Goal: Find contact information: Find contact information

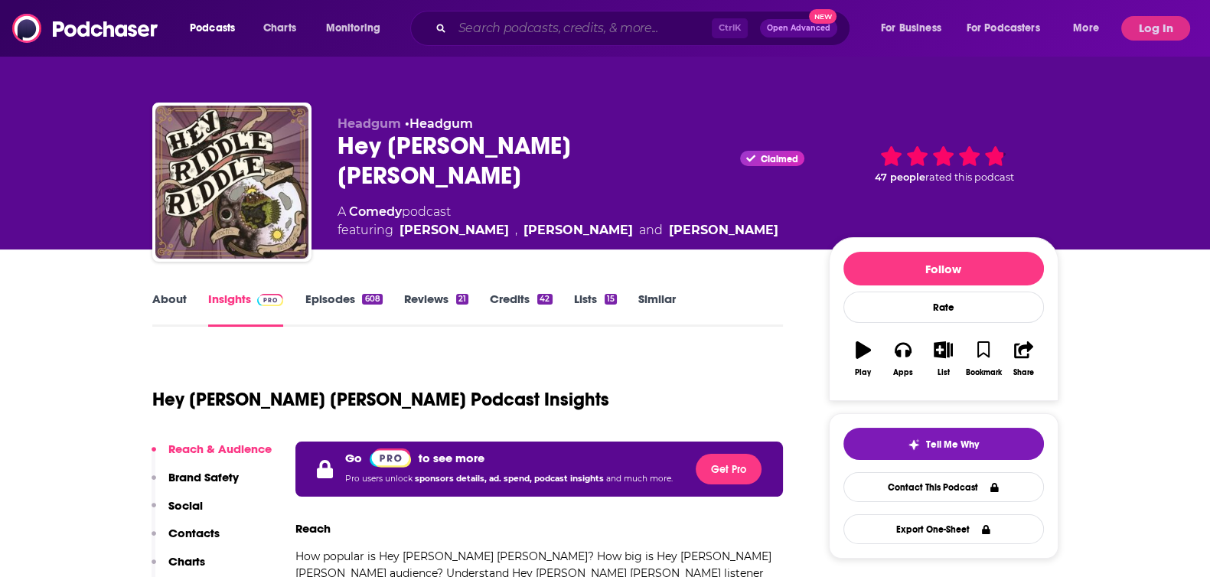
click at [515, 31] on input "Search podcasts, credits, & more..." at bounding box center [581, 28] width 259 height 24
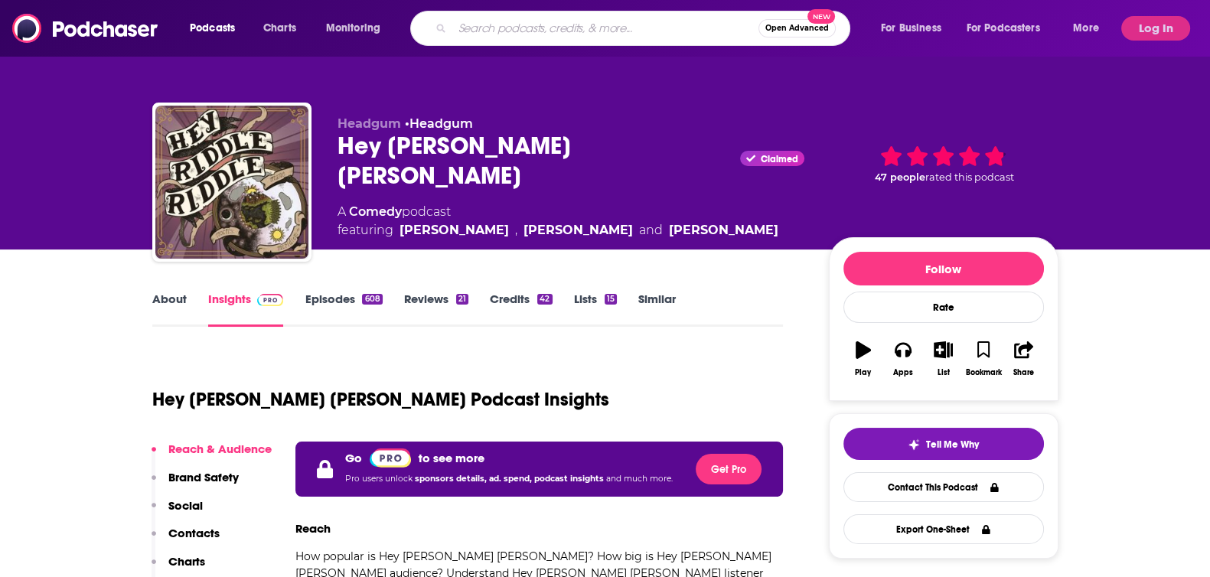
paste input "I Think Not!"
type input "I Think Not!"
click at [744, 28] on span "Open Advanced" at bounding box center [766, 28] width 64 height 8
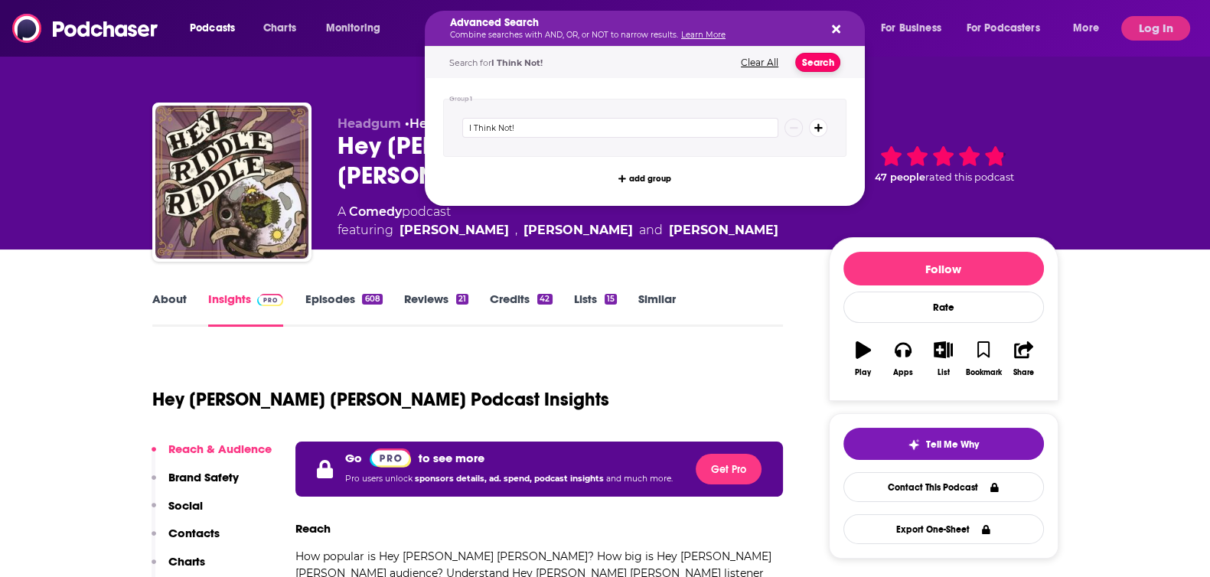
click at [823, 55] on button "Search" at bounding box center [817, 62] width 45 height 19
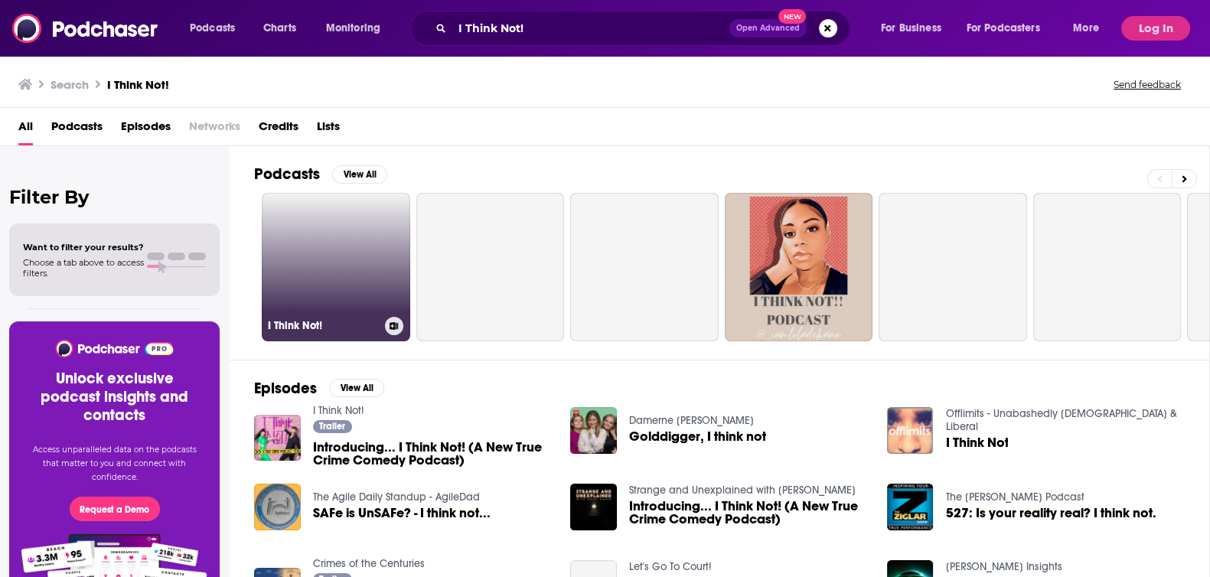
click at [350, 257] on link "I Think Not!" at bounding box center [336, 267] width 148 height 148
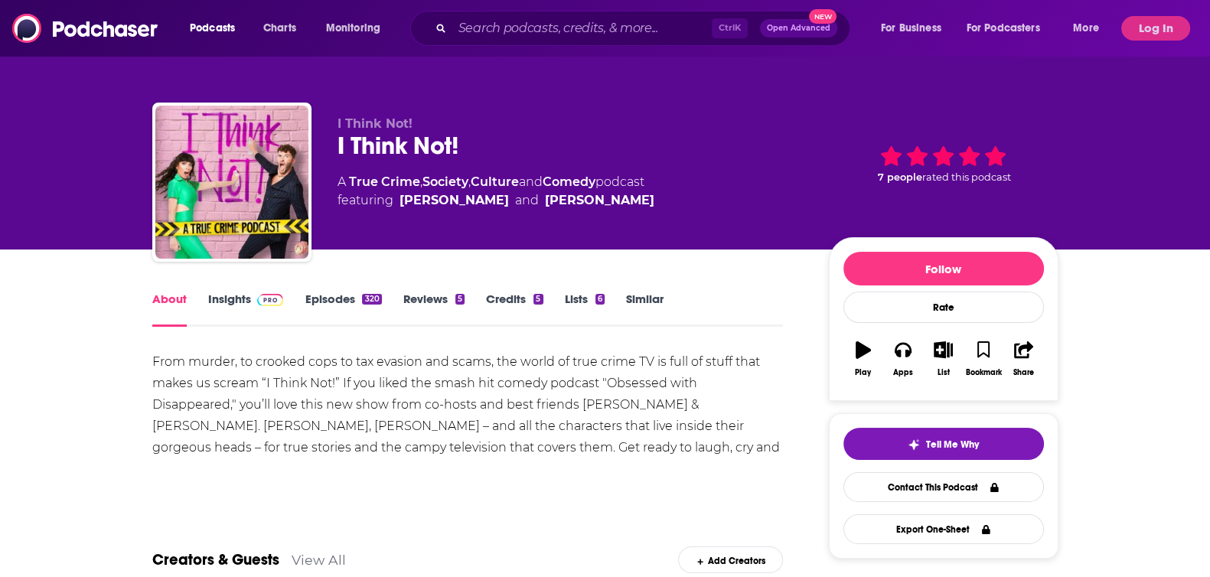
click at [249, 304] on link "Insights" at bounding box center [246, 308] width 76 height 35
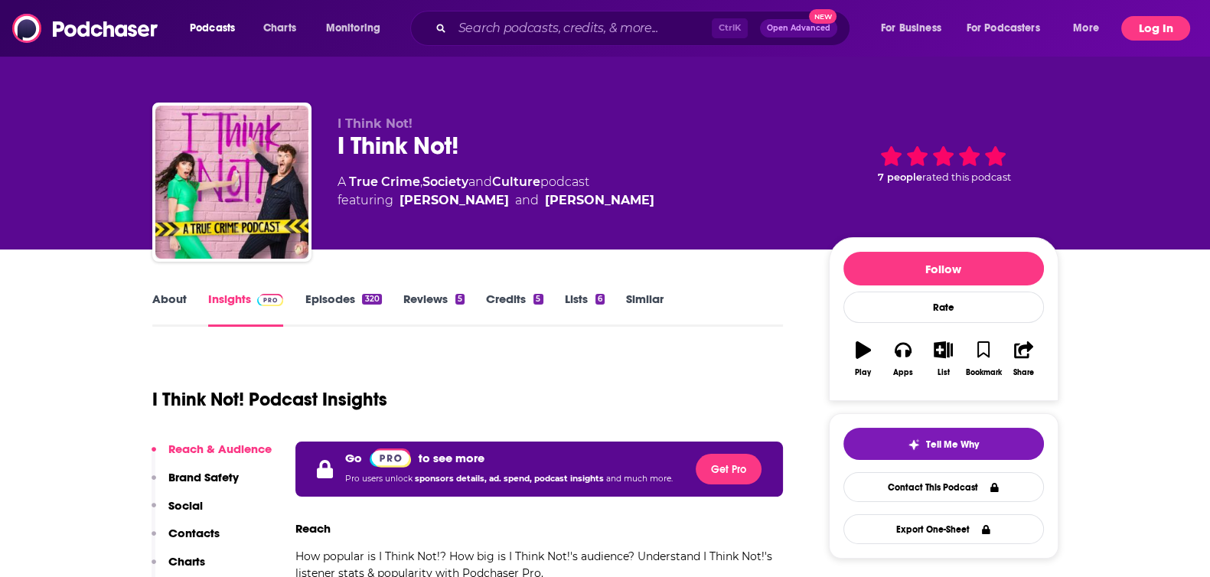
click at [1084, 21] on button "Log In" at bounding box center [1155, 28] width 69 height 24
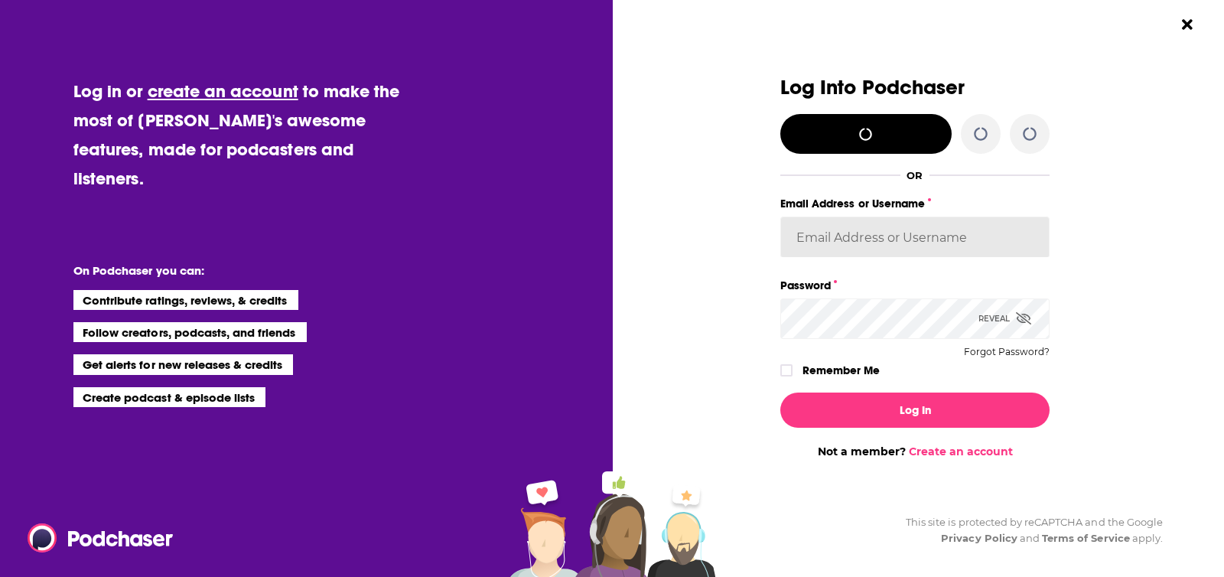
type input "[EMAIL_ADDRESS][DOMAIN_NAME]"
click at [859, 370] on label "Remember Me" at bounding box center [841, 370] width 77 height 20
click at [791, 377] on input "rememberMe" at bounding box center [786, 377] width 9 height 0
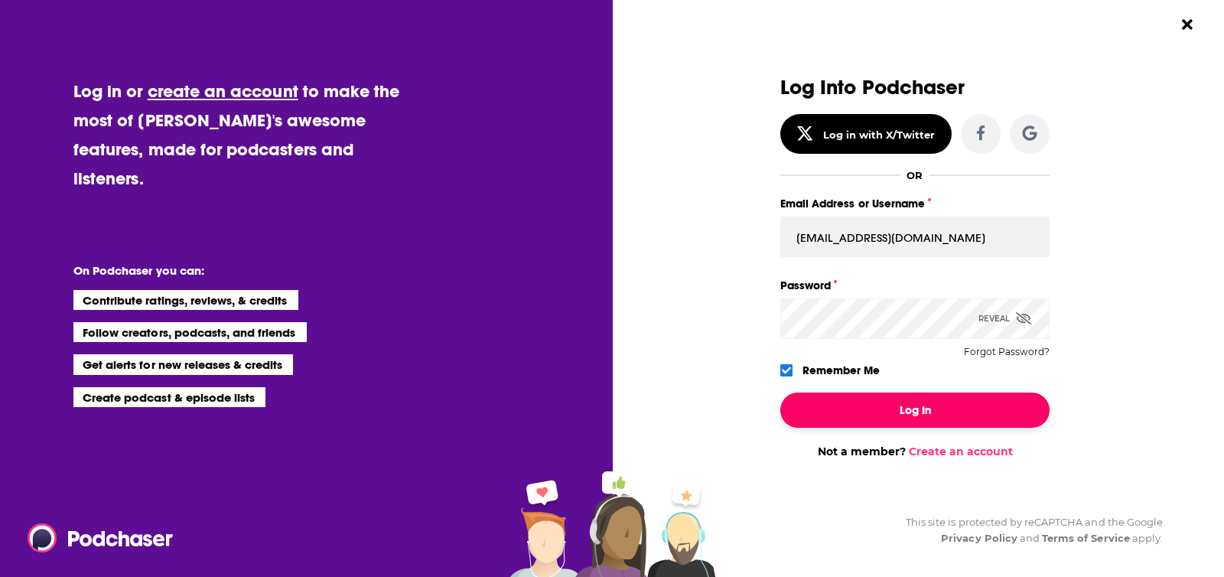
click at [903, 407] on button "Log In" at bounding box center [914, 409] width 269 height 35
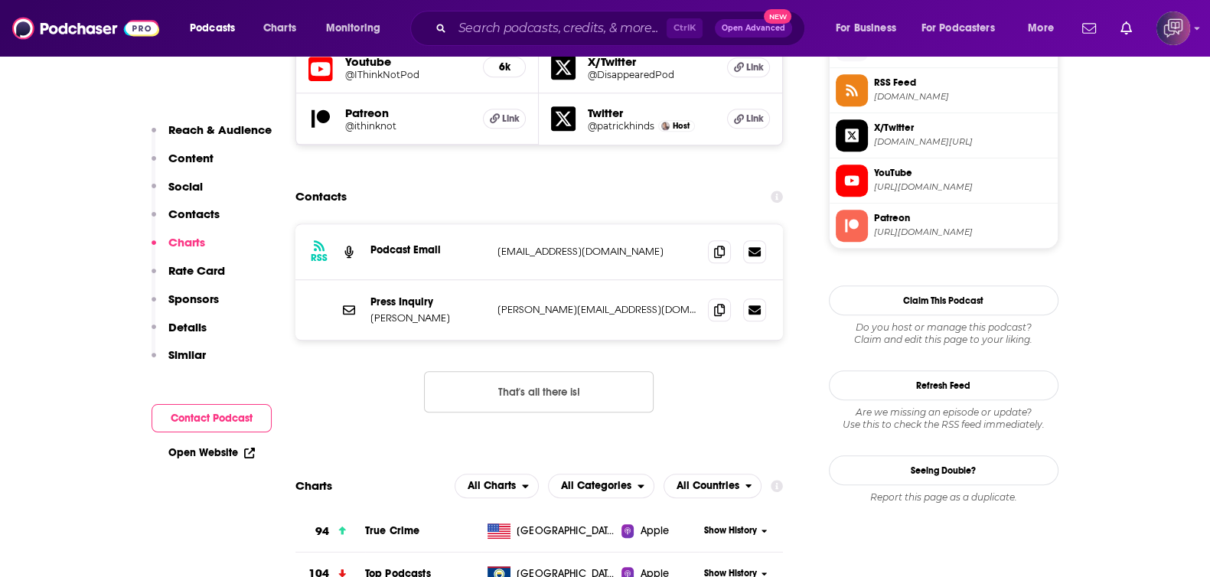
scroll to position [1338, 0]
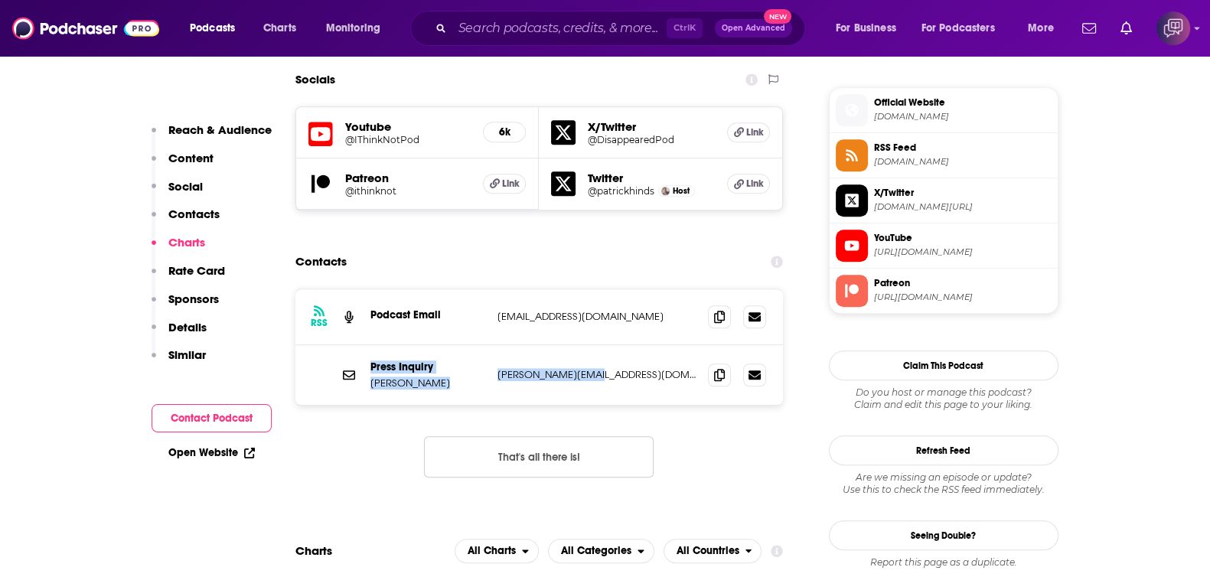
drag, startPoint x: 359, startPoint y: 279, endPoint x: 598, endPoint y: 291, distance: 239.8
click at [598, 345] on div "Press Inquiry [PERSON_NAME] [PERSON_NAME][EMAIL_ADDRESS][DOMAIN_NAME] [PERSON_N…" at bounding box center [539, 375] width 488 height 60
drag, startPoint x: 610, startPoint y: 281, endPoint x: 369, endPoint y: 294, distance: 241.3
click at [369, 345] on div "Press Inquiry [PERSON_NAME] [PERSON_NAME][EMAIL_ADDRESS][DOMAIN_NAME] [PERSON_N…" at bounding box center [539, 375] width 488 height 60
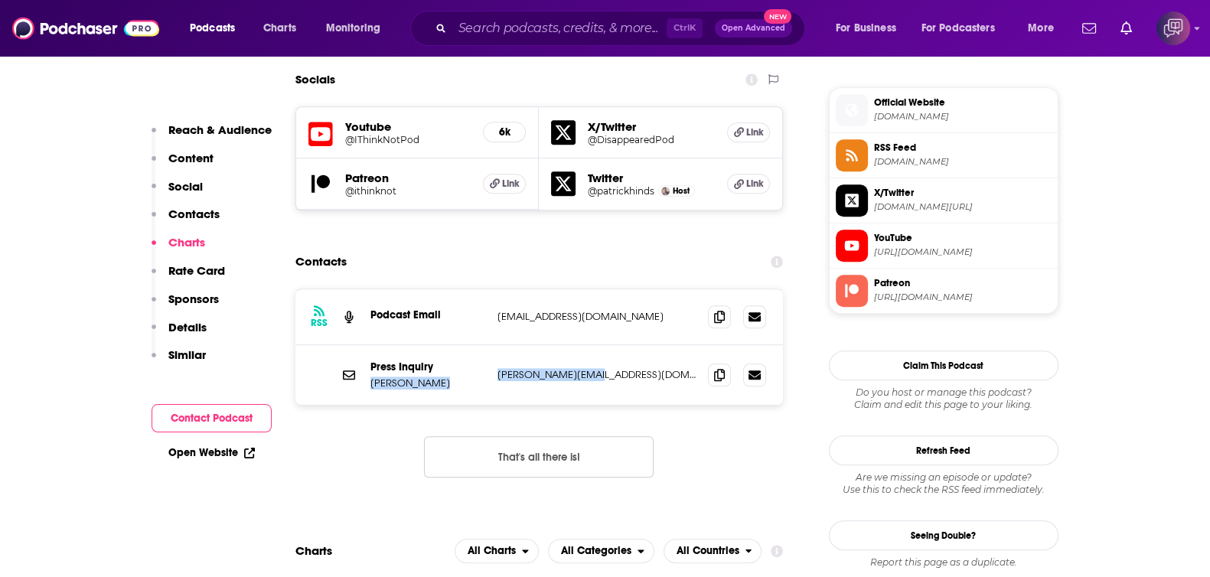
copy div "[PERSON_NAME] [PERSON_NAME][EMAIL_ADDRESS][DOMAIN_NAME]"
drag, startPoint x: 549, startPoint y: 36, endPoint x: 673, endPoint y: 26, distance: 124.3
click at [551, 35] on input "Search podcasts, credits, & more..." at bounding box center [559, 28] width 214 height 24
paste input "Coach [PERSON_NAME]"
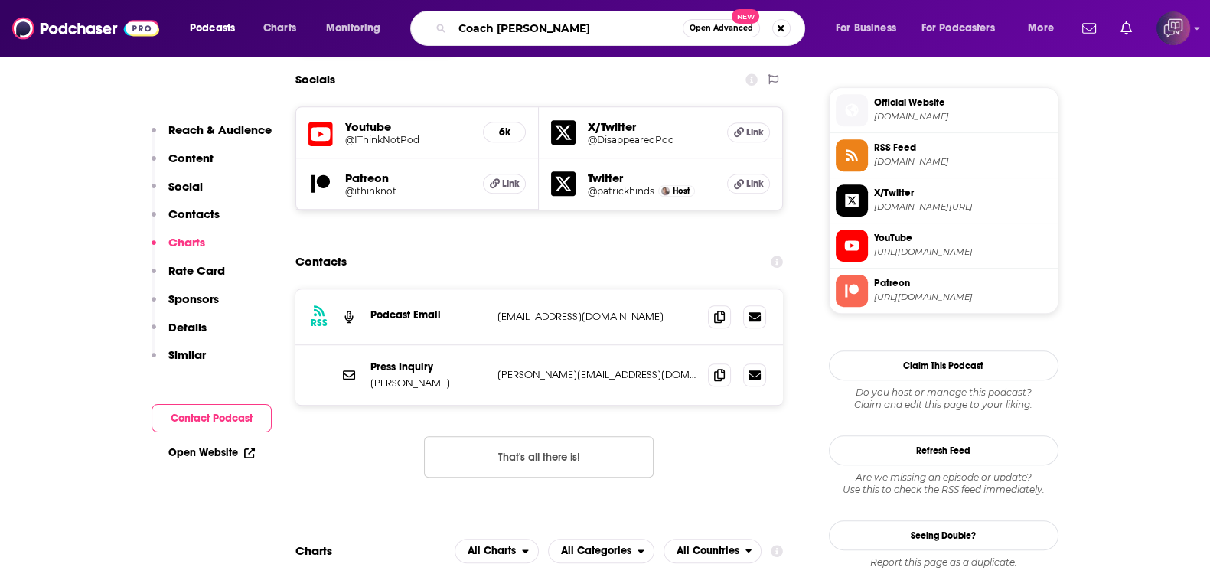
type input "Coach [PERSON_NAME]"
click at [740, 18] on span "New" at bounding box center [745, 16] width 28 height 15
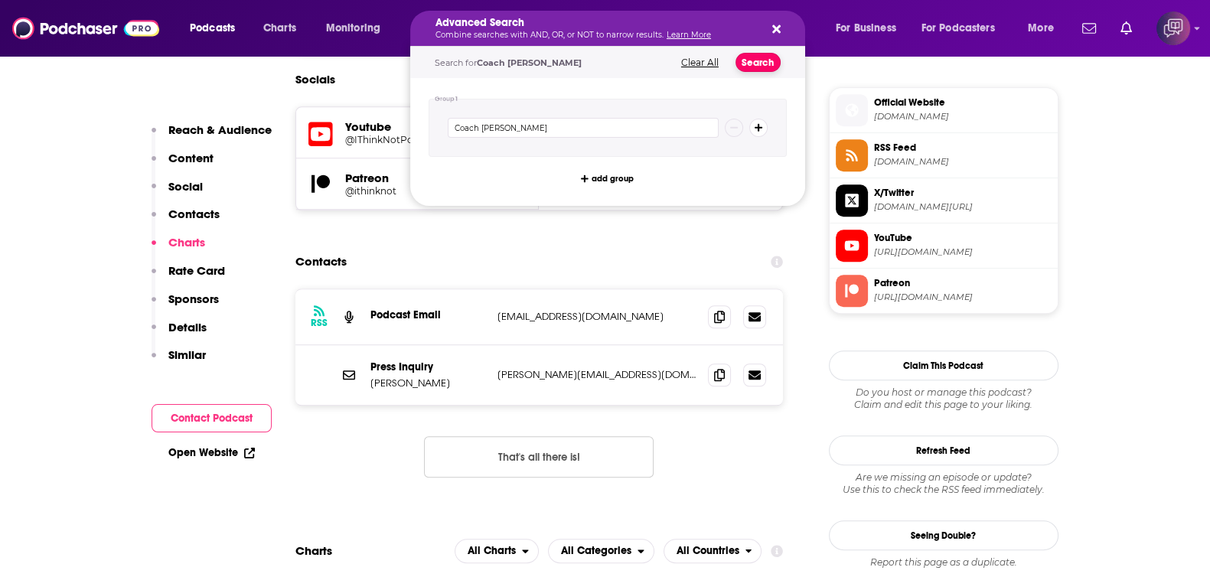
click at [773, 55] on button "Search" at bounding box center [757, 62] width 45 height 19
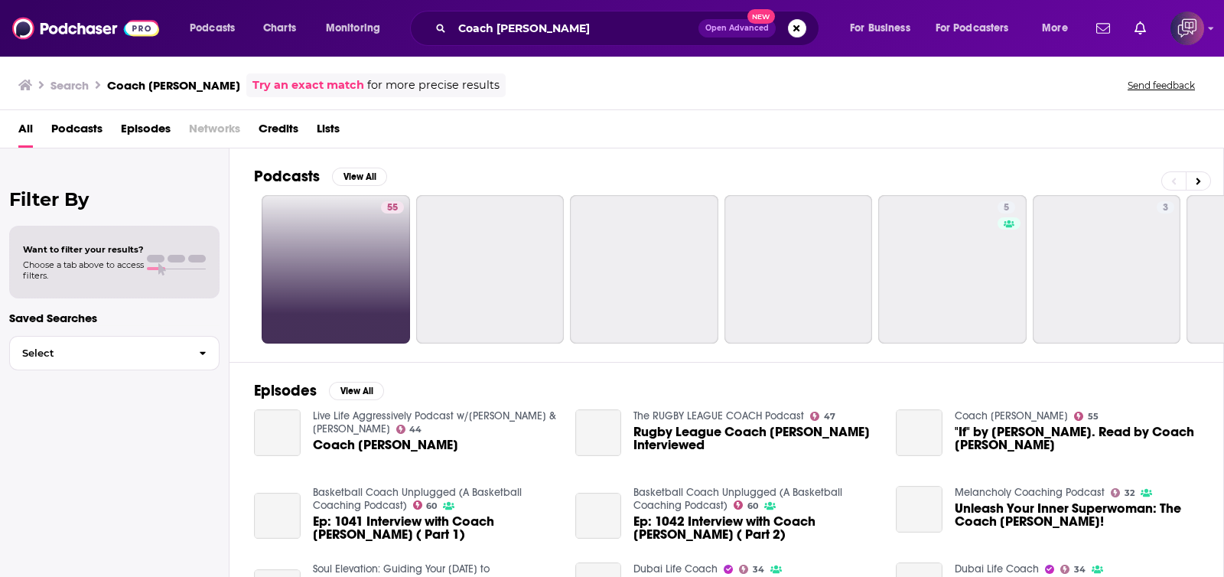
click at [308, 302] on link "55" at bounding box center [336, 269] width 148 height 148
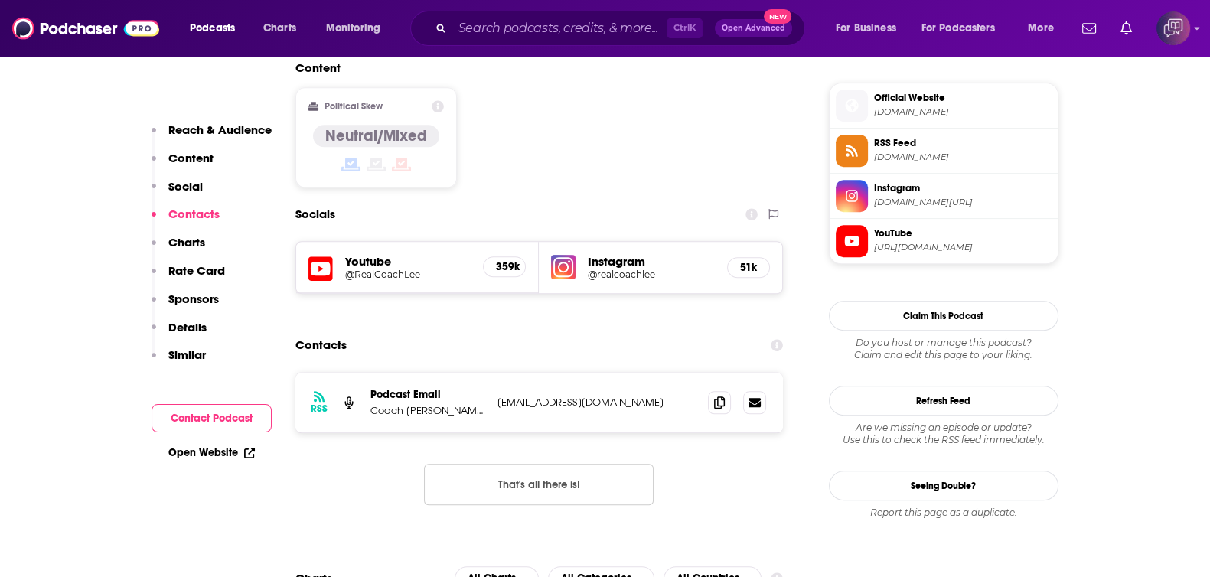
scroll to position [1242, 0]
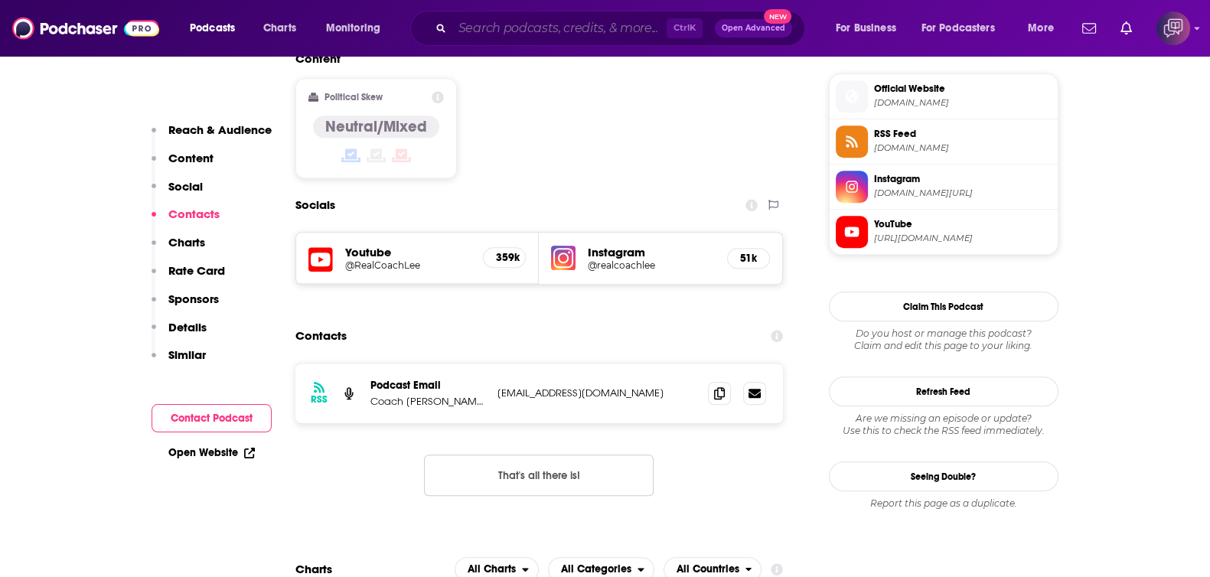
click at [501, 24] on input "Search podcasts, credits, & more..." at bounding box center [559, 28] width 214 height 24
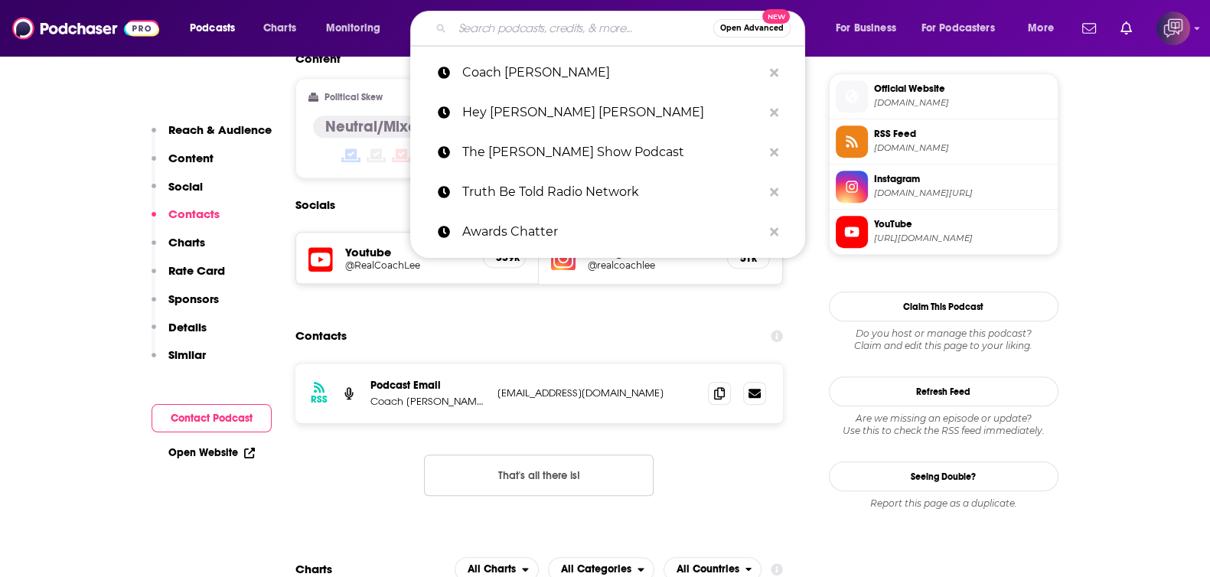
paste input "Dj Squeeze"
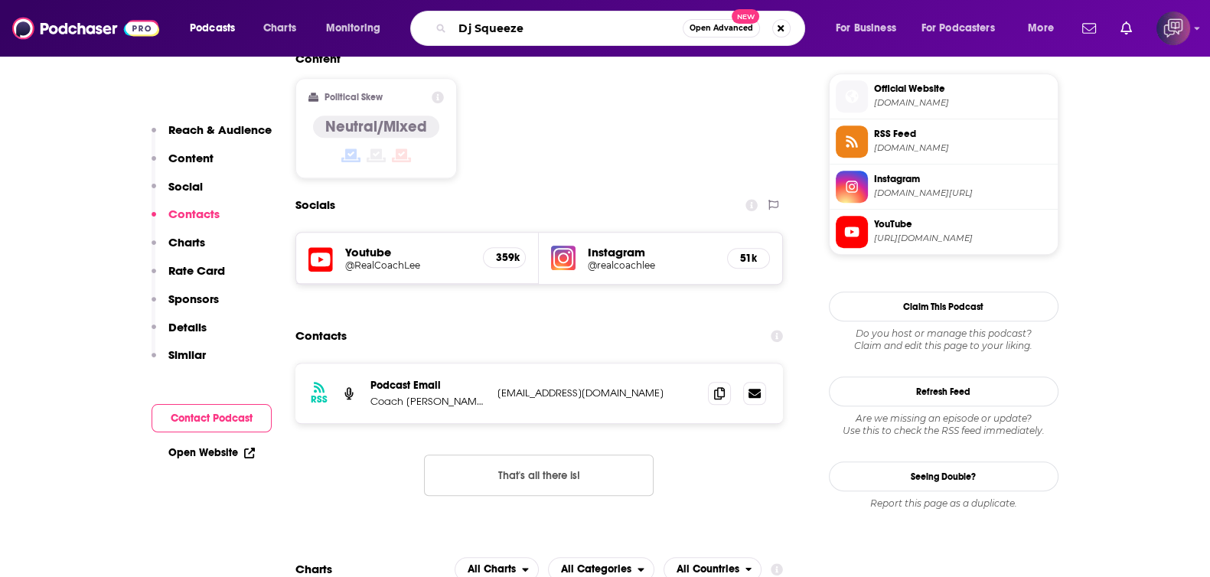
type input "Dj Squeeze"
click at [718, 28] on span "Open Advanced" at bounding box center [721, 28] width 64 height 8
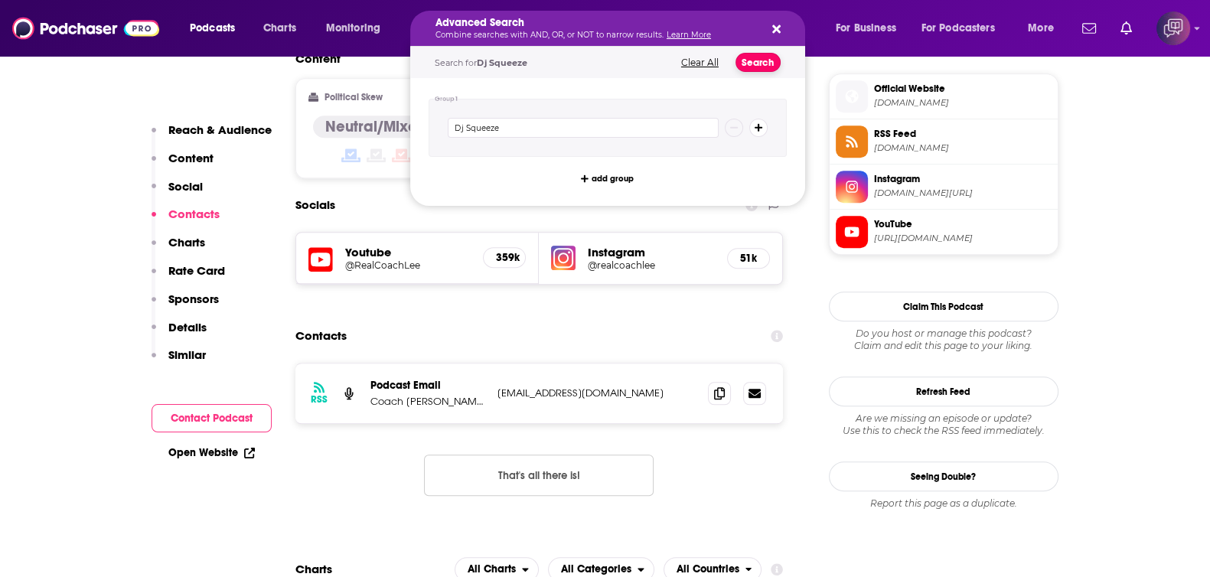
click at [751, 67] on button "Search" at bounding box center [757, 62] width 45 height 19
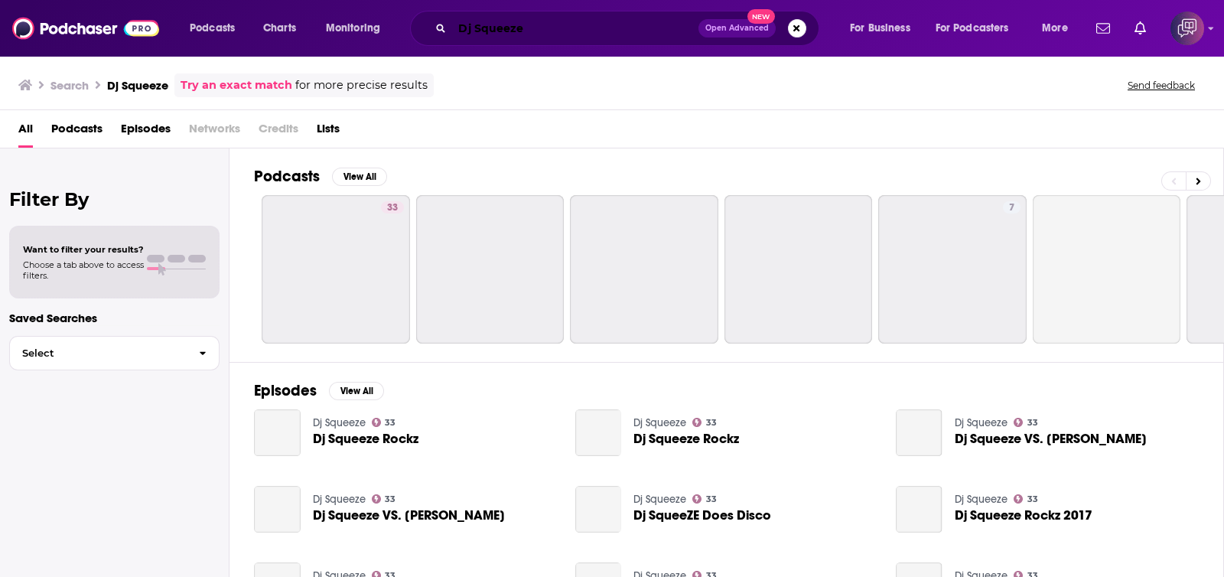
click at [542, 36] on input "Dj Squeeze" at bounding box center [575, 28] width 246 height 24
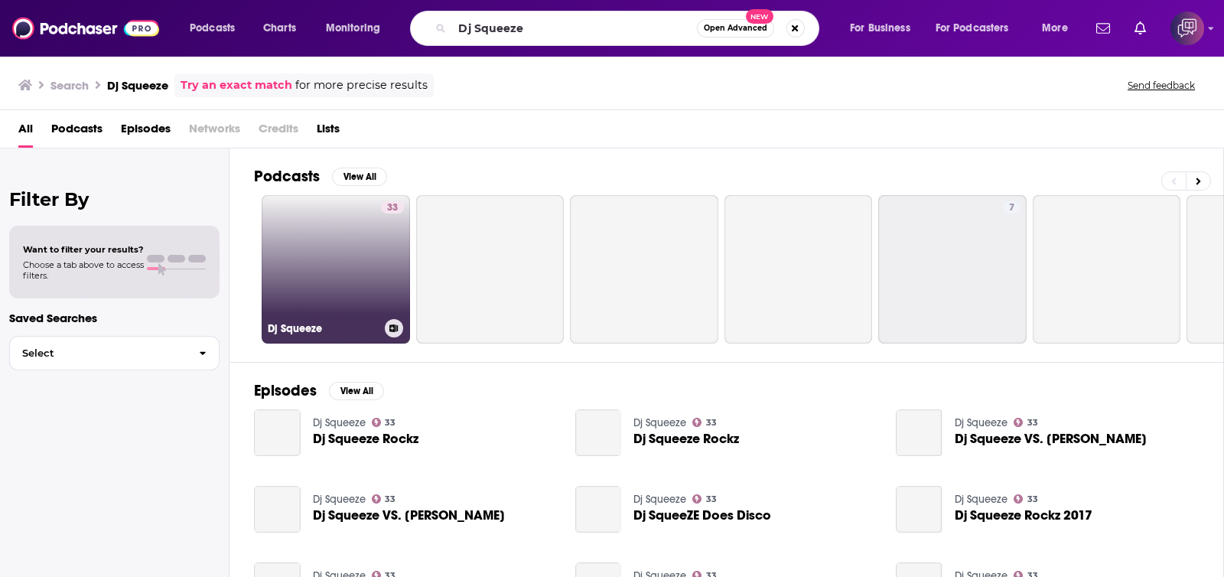
click at [266, 304] on link "33 Dj Squeeze" at bounding box center [336, 269] width 148 height 148
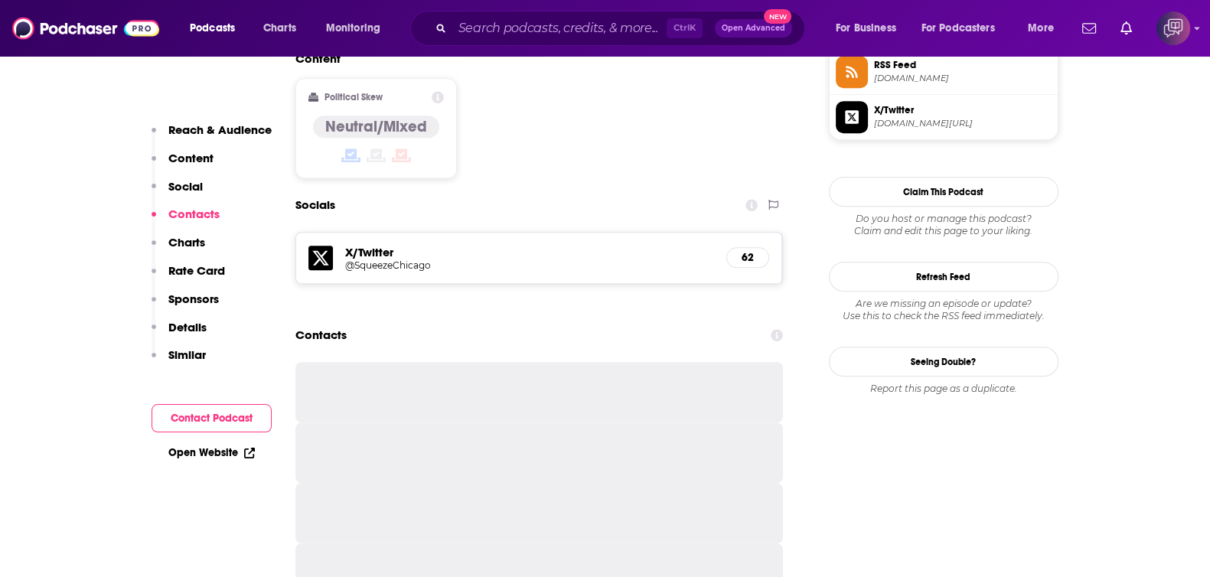
scroll to position [1242, 0]
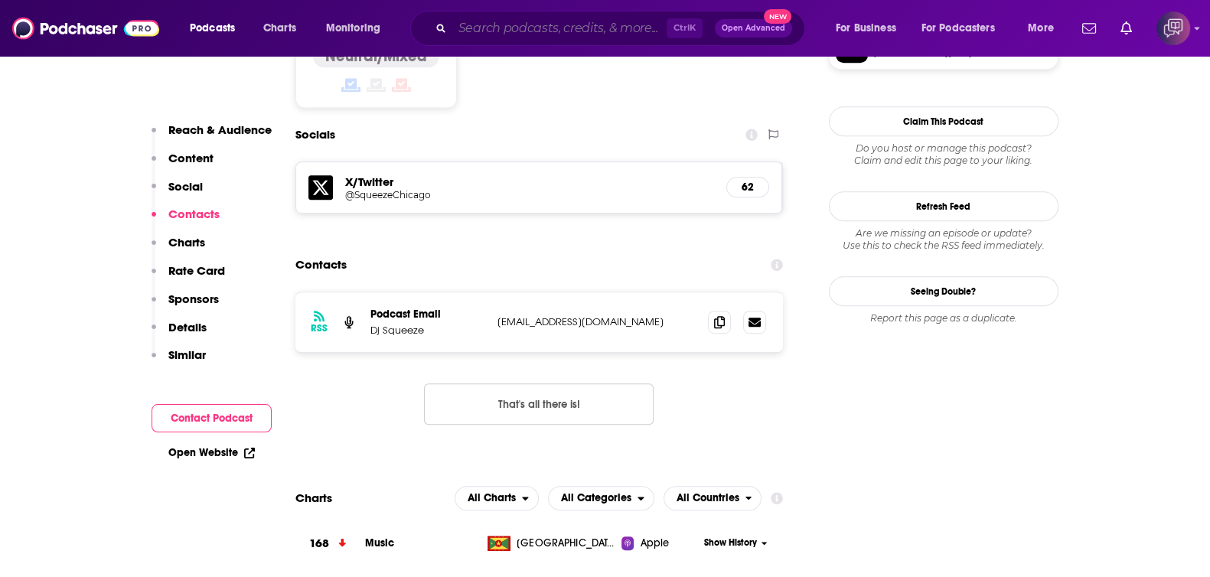
click at [523, 20] on input "Search podcasts, credits, & more..." at bounding box center [559, 28] width 214 height 24
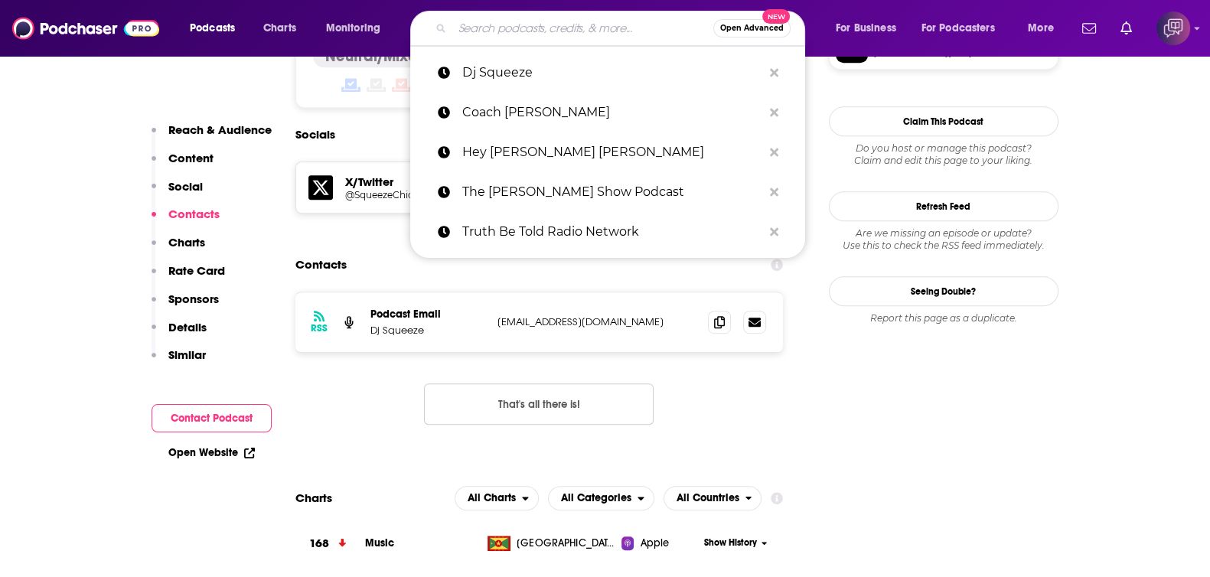
paste input "NOWHERE [US_STATE]"
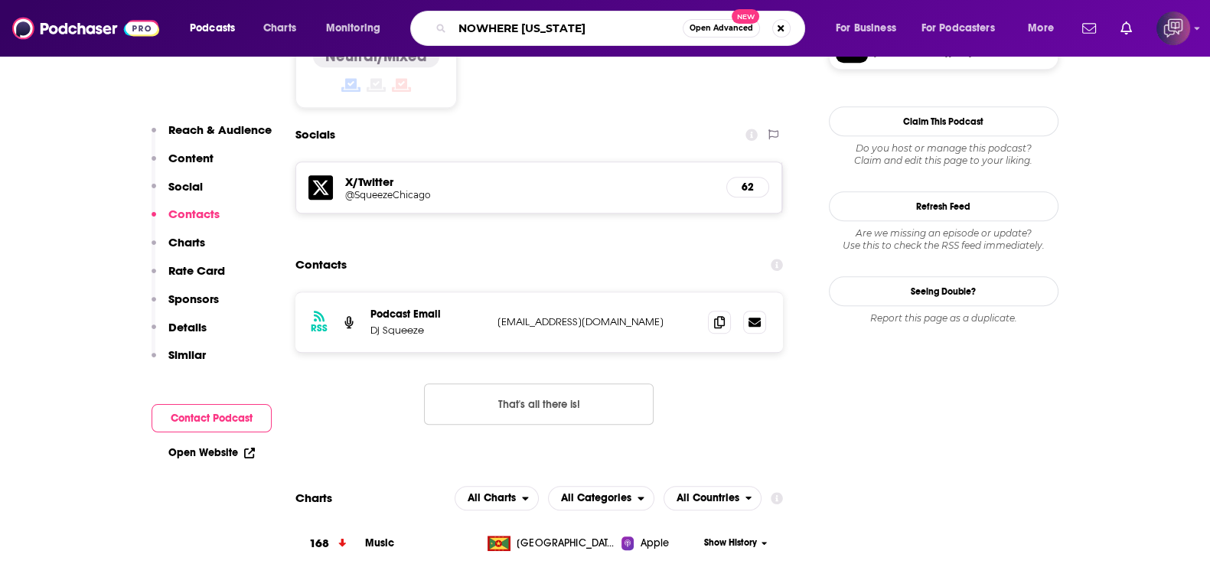
type input "NOWHERE [US_STATE]"
click at [720, 32] on button "Open Advanced New" at bounding box center [720, 28] width 77 height 18
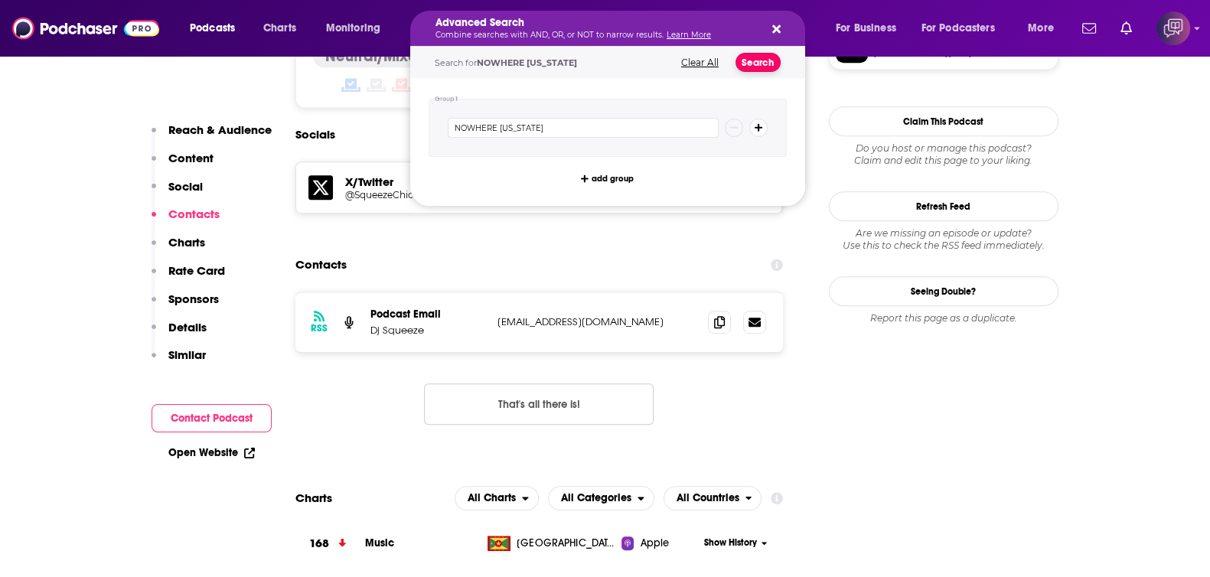
click at [756, 59] on button "Search" at bounding box center [757, 62] width 45 height 19
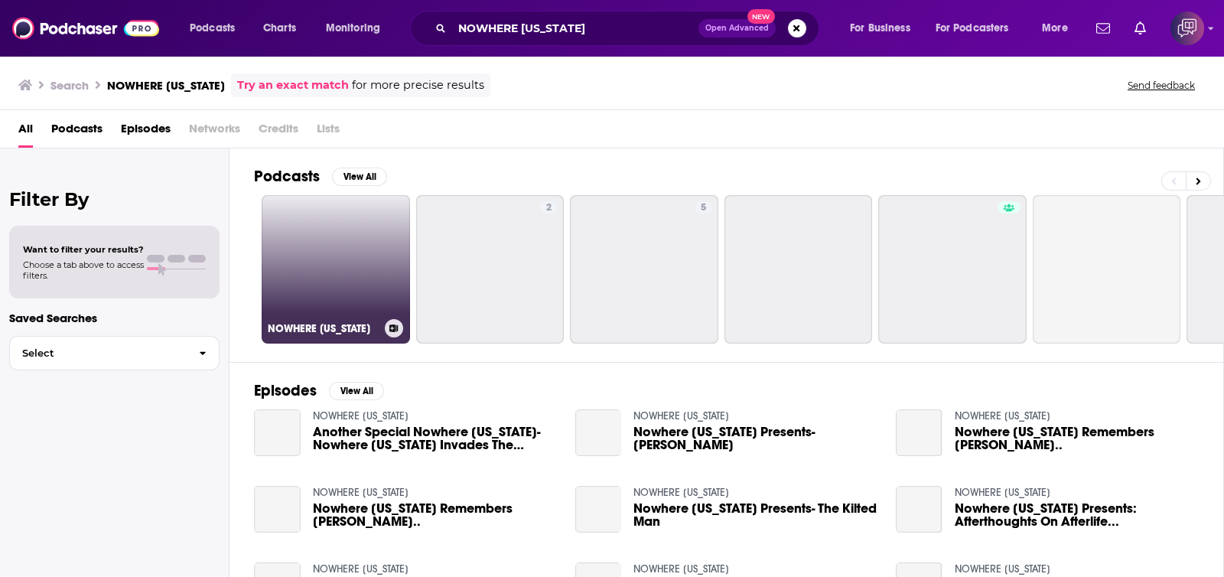
click at [322, 260] on link "NOWHERE [US_STATE]" at bounding box center [336, 269] width 148 height 148
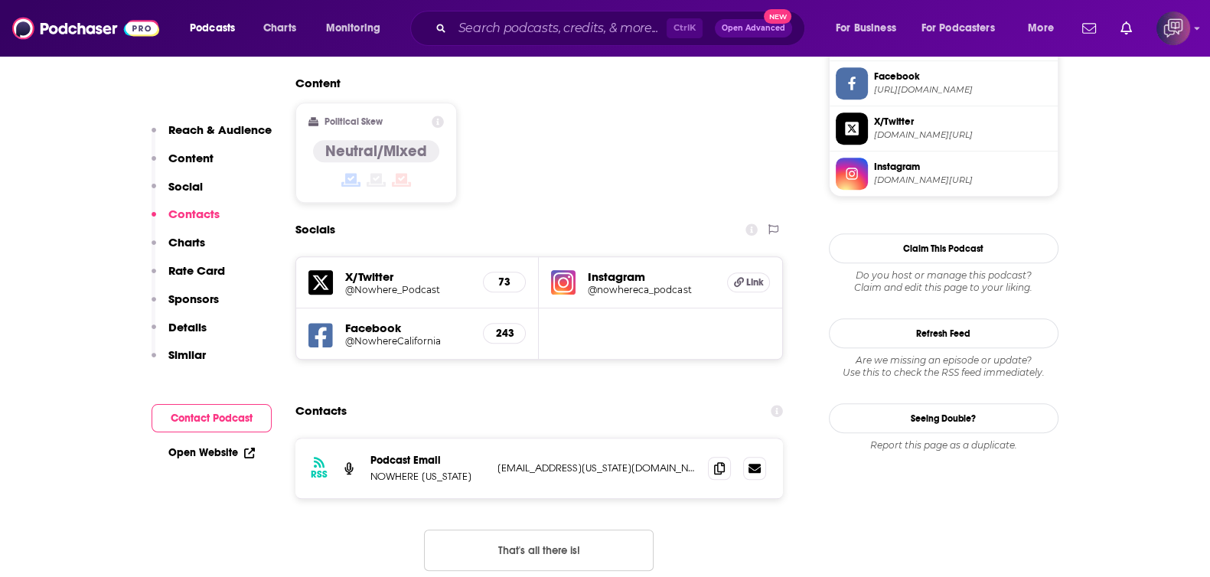
scroll to position [1338, 0]
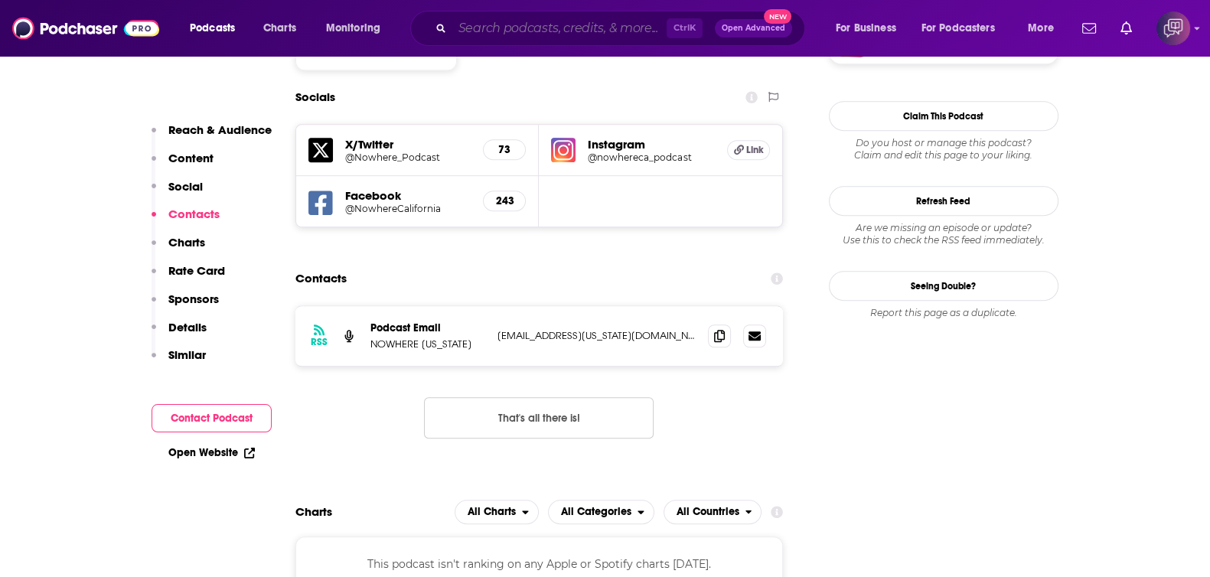
click at [471, 28] on input "Search podcasts, credits, & more..." at bounding box center [559, 28] width 214 height 24
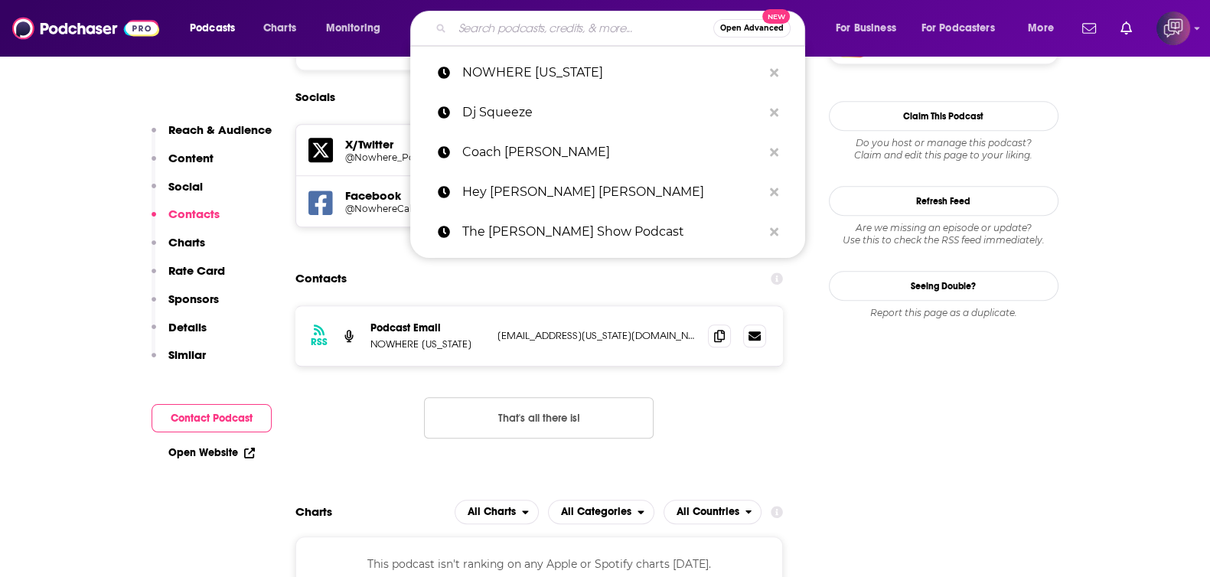
paste input "[PERSON_NAME] Smart Camp"
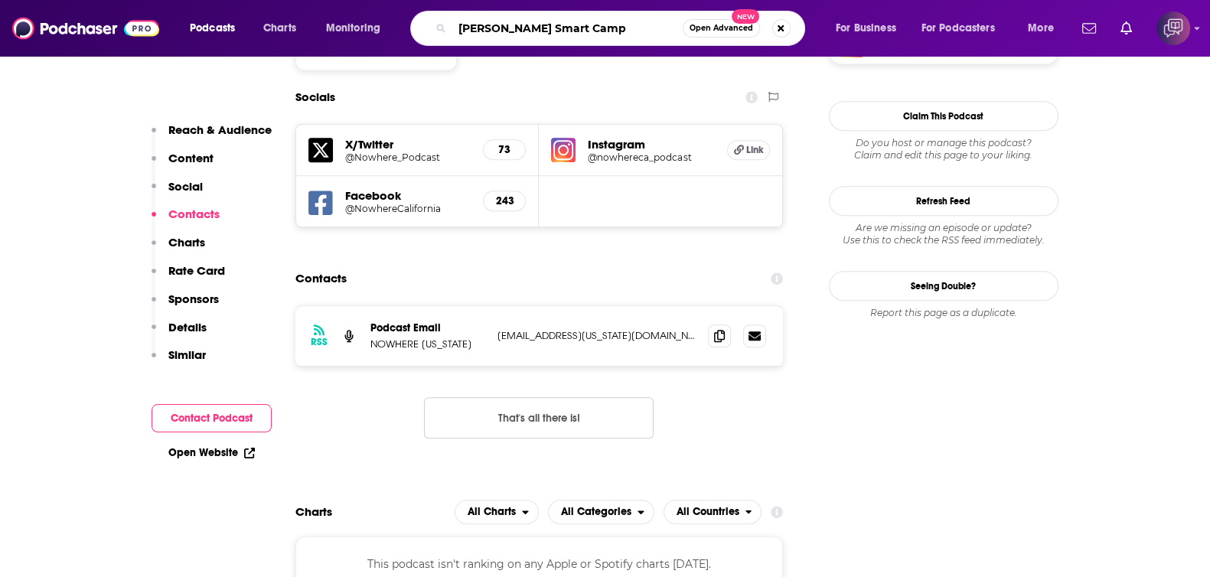
type input "[PERSON_NAME] Smart Camp"
click at [704, 37] on div "[PERSON_NAME] Smart Camp Open Advanced New" at bounding box center [607, 28] width 395 height 35
click at [718, 24] on span "Open Advanced" at bounding box center [721, 28] width 64 height 8
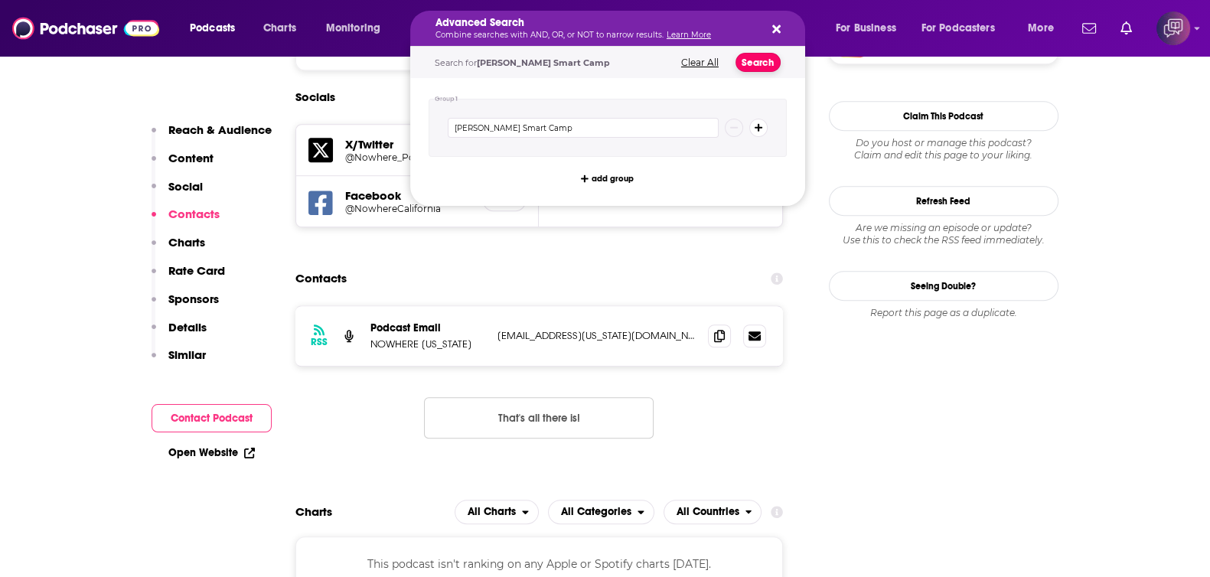
click at [757, 61] on button "Search" at bounding box center [757, 62] width 45 height 19
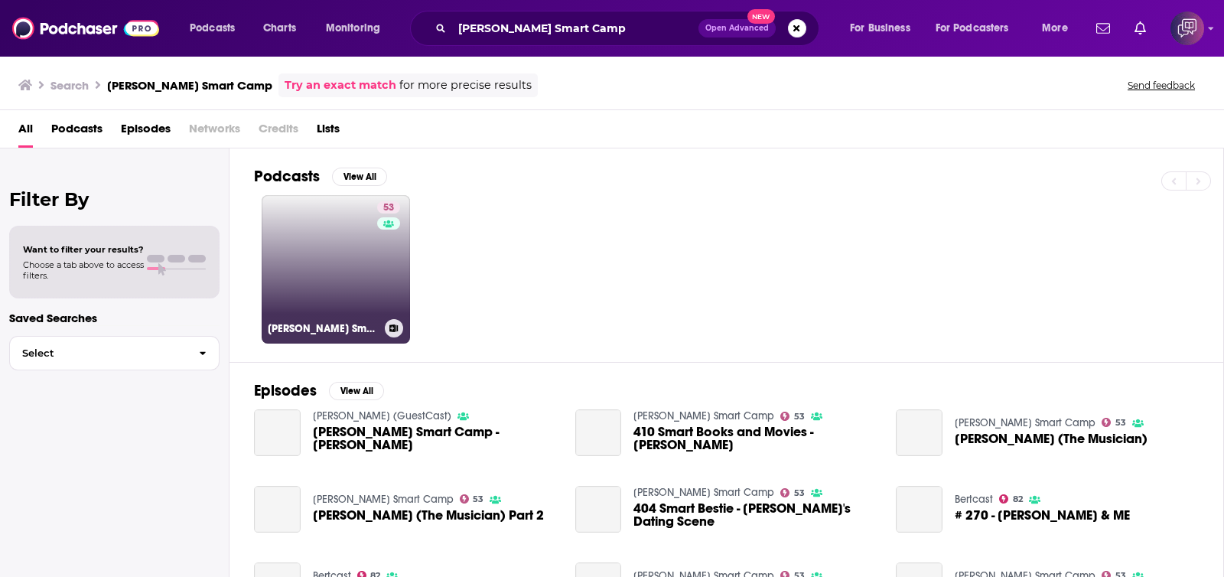
click at [363, 243] on link "53 [PERSON_NAME] Smart Camp" at bounding box center [336, 269] width 148 height 148
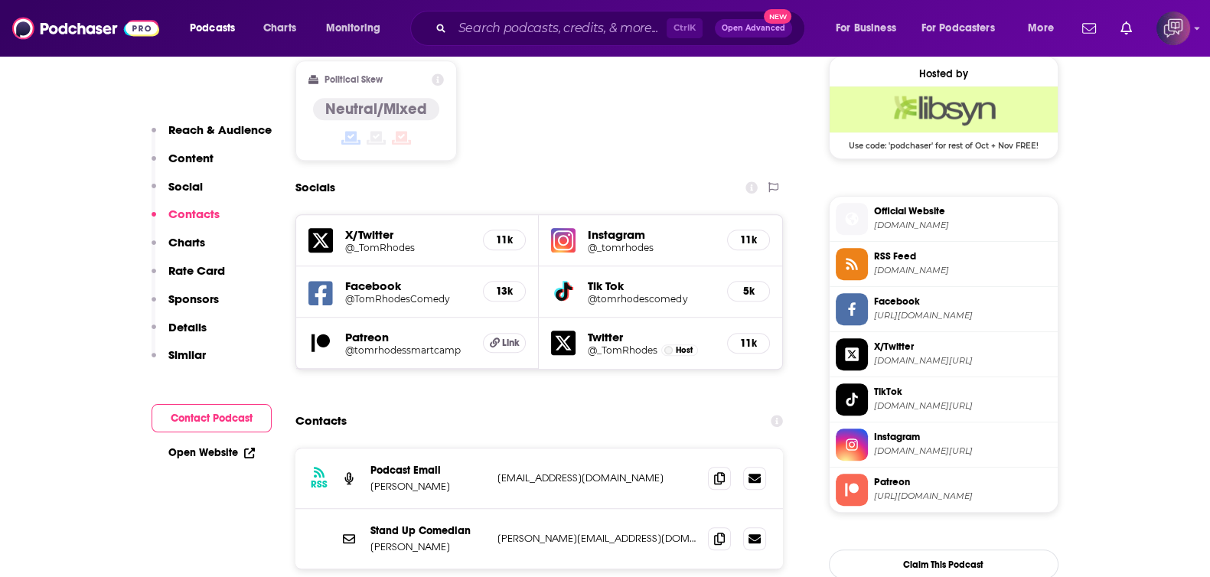
scroll to position [1338, 0]
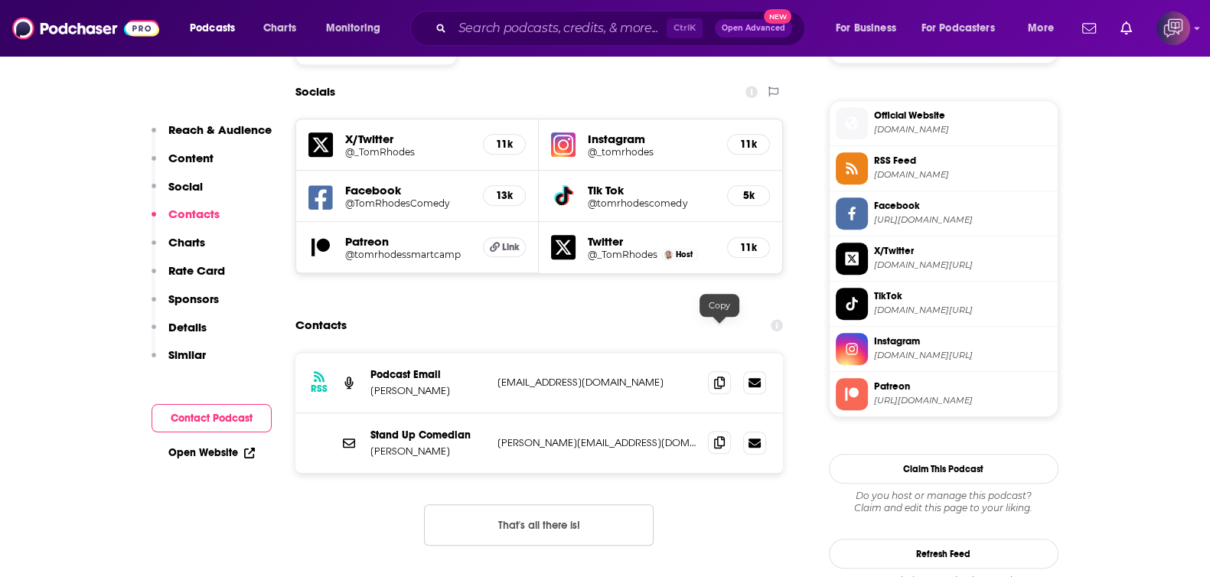
click at [721, 436] on icon at bounding box center [719, 442] width 11 height 12
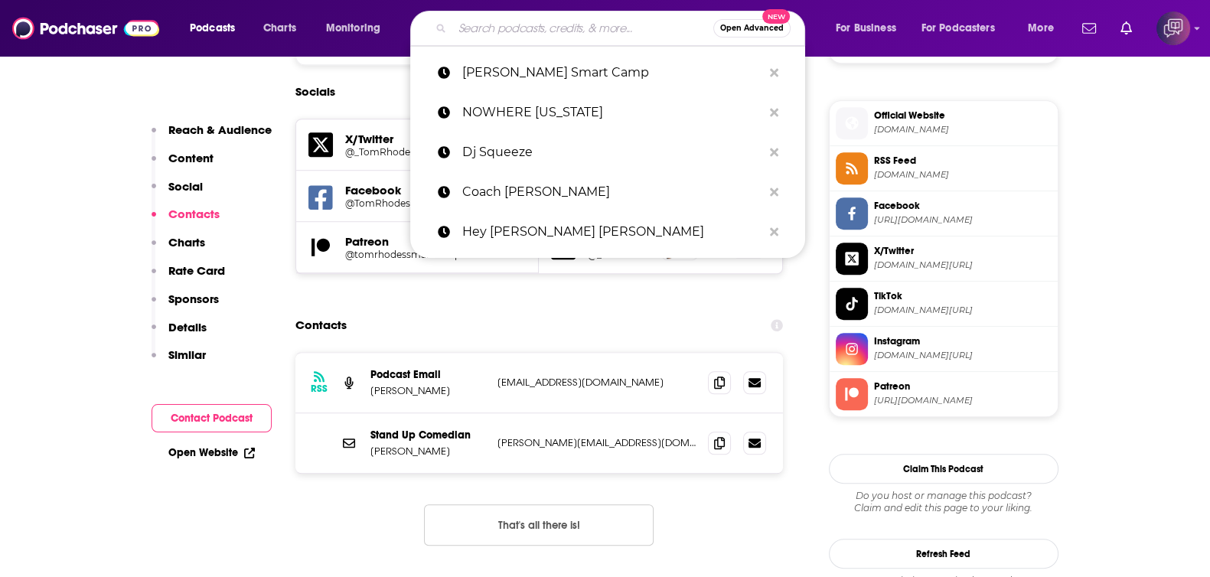
click at [533, 20] on input "Search podcasts, credits, & more..." at bounding box center [582, 28] width 261 height 24
paste input "[PERSON_NAME] Podcast"
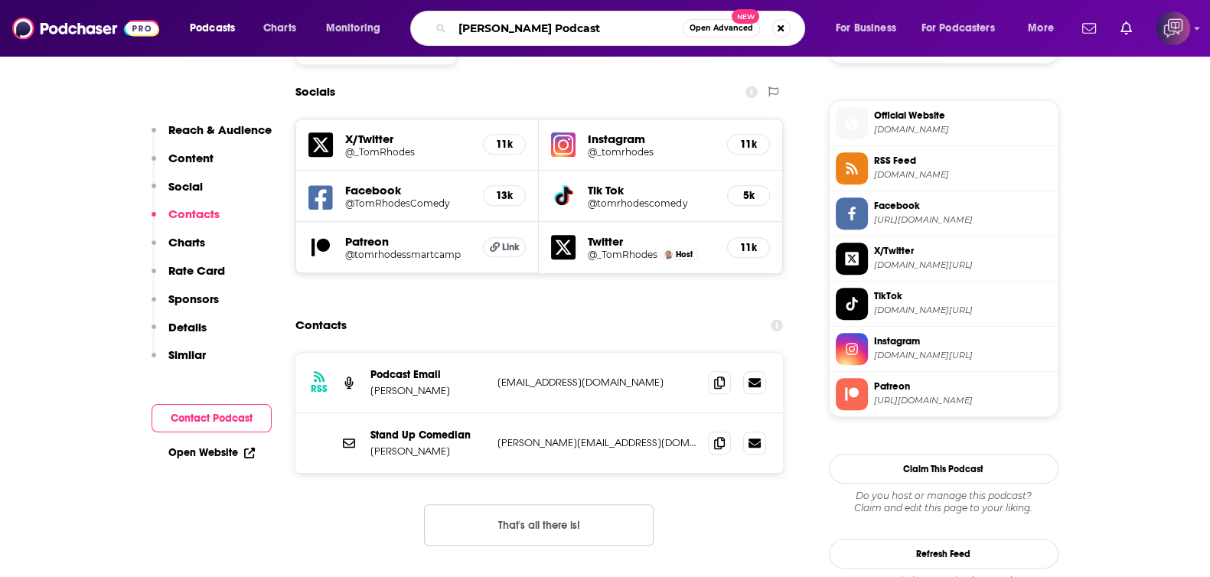
type input "[PERSON_NAME] Podcast"
click at [734, 27] on span "Open Advanced" at bounding box center [721, 28] width 64 height 8
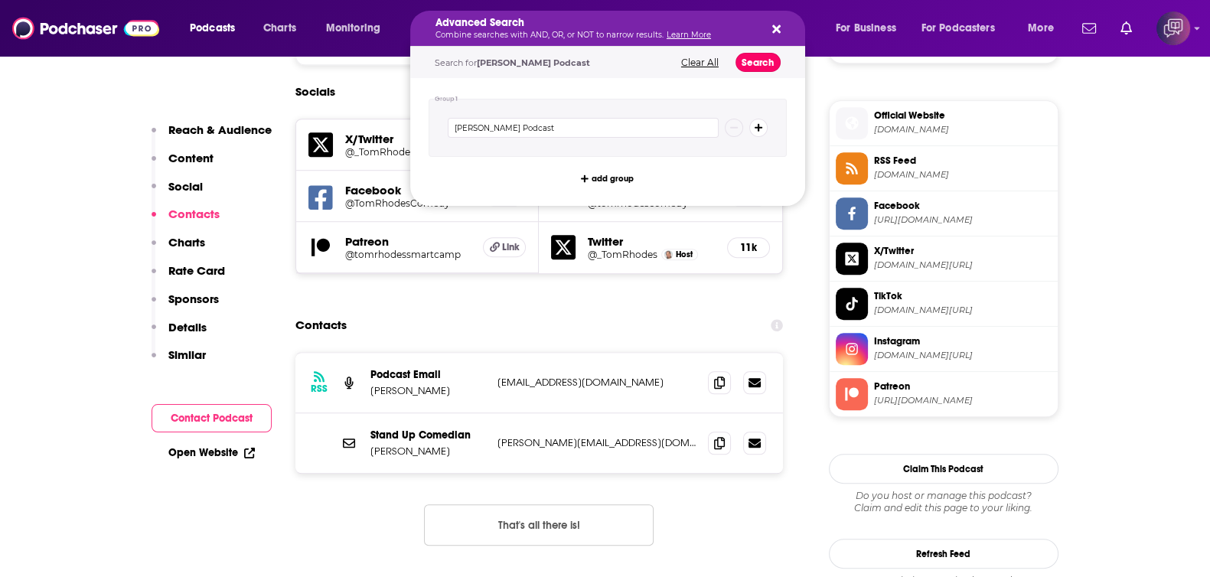
click at [768, 57] on button "Search" at bounding box center [757, 62] width 45 height 19
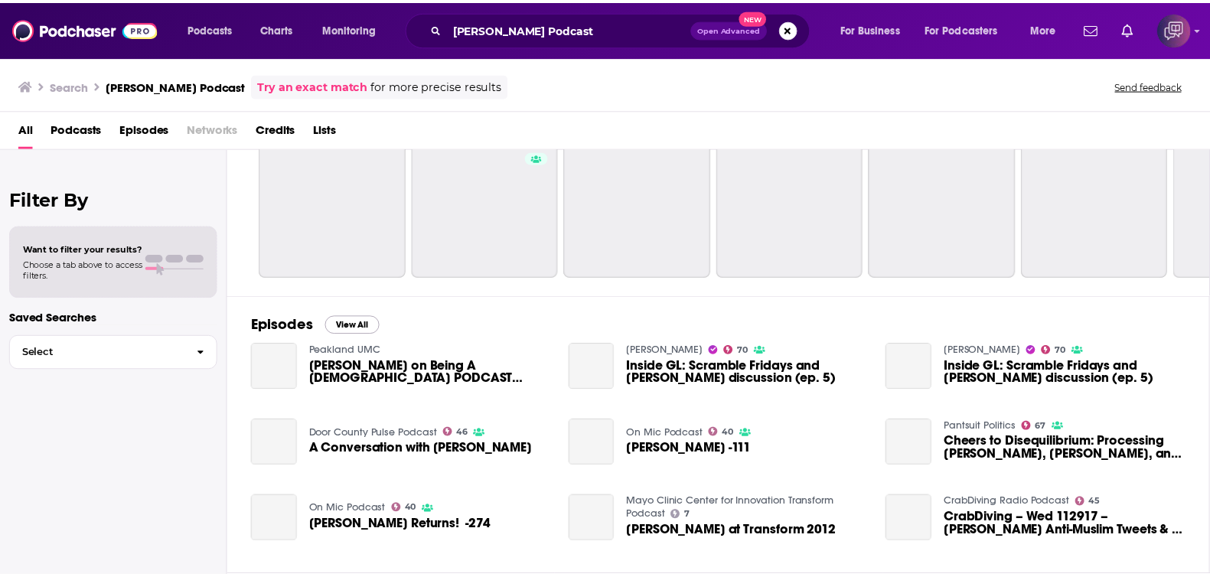
scroll to position [95, 0]
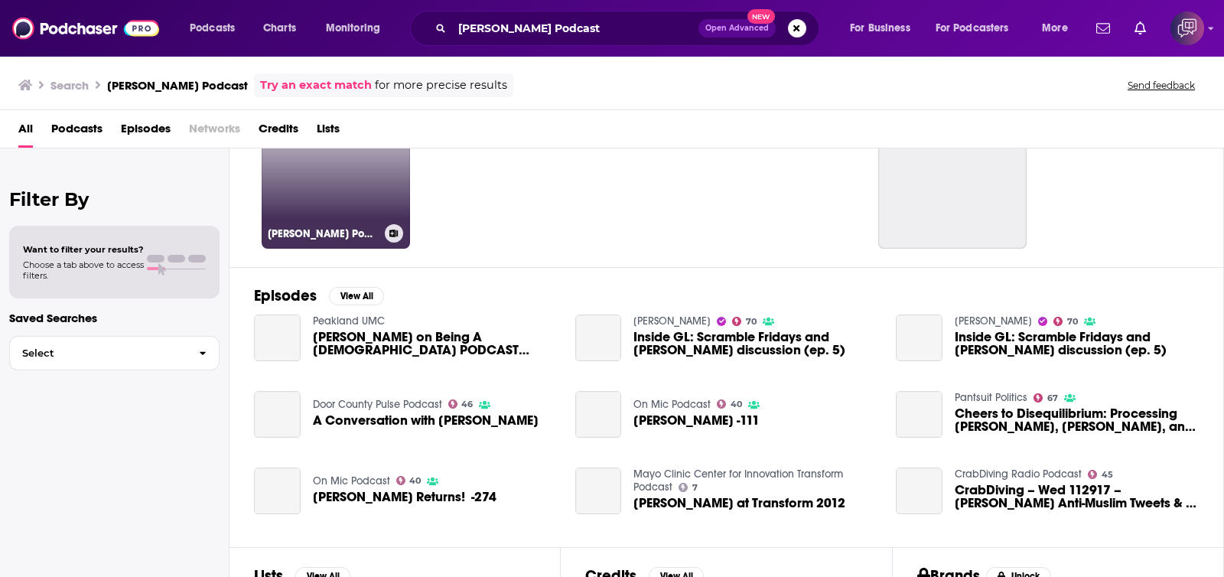
click at [358, 174] on link "62 [PERSON_NAME] Podcast" at bounding box center [336, 174] width 148 height 148
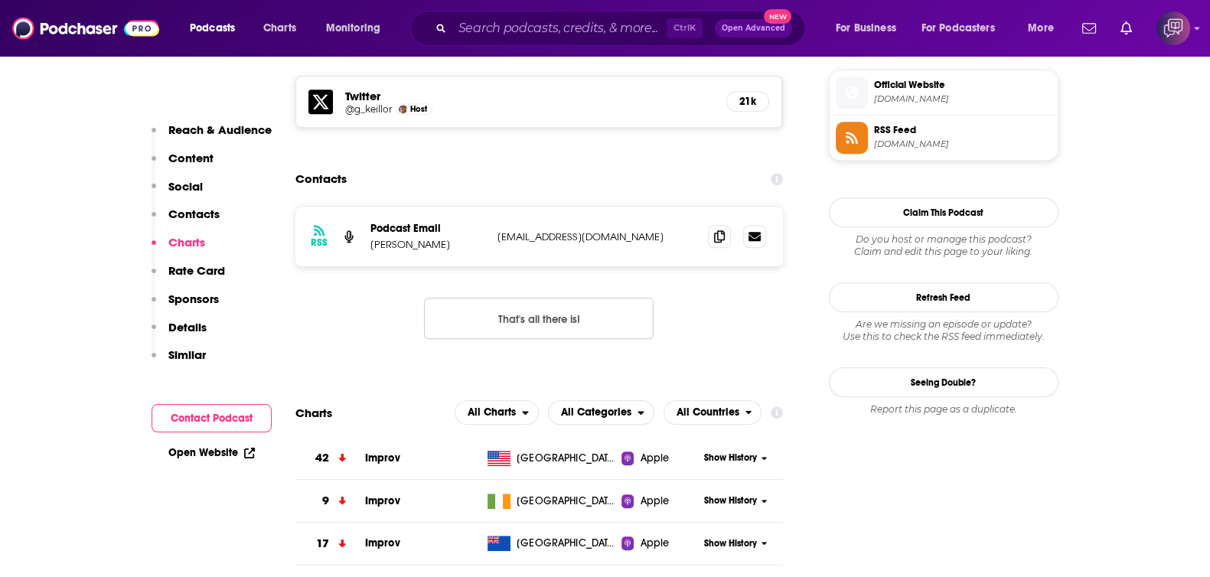
scroll to position [1338, 0]
